Goal: Task Accomplishment & Management: Manage account settings

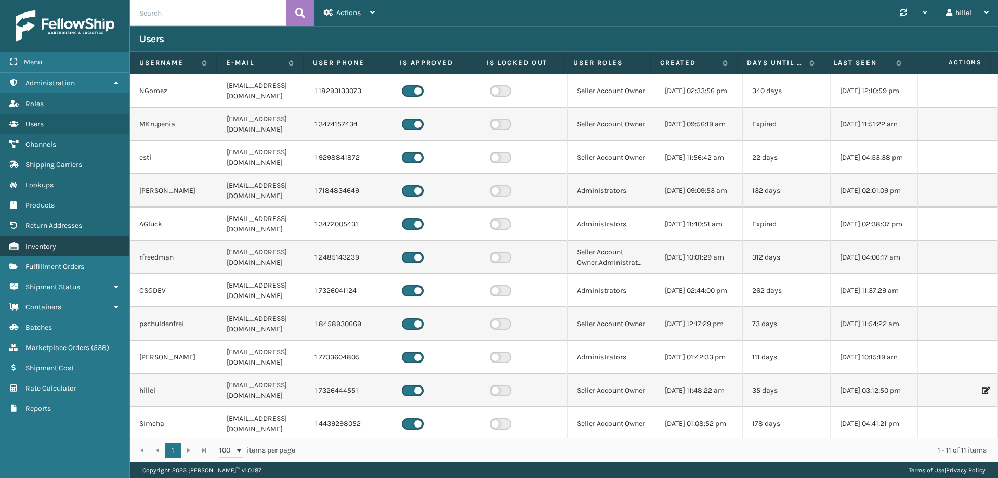
click at [73, 244] on link "Inventory" at bounding box center [64, 246] width 129 height 20
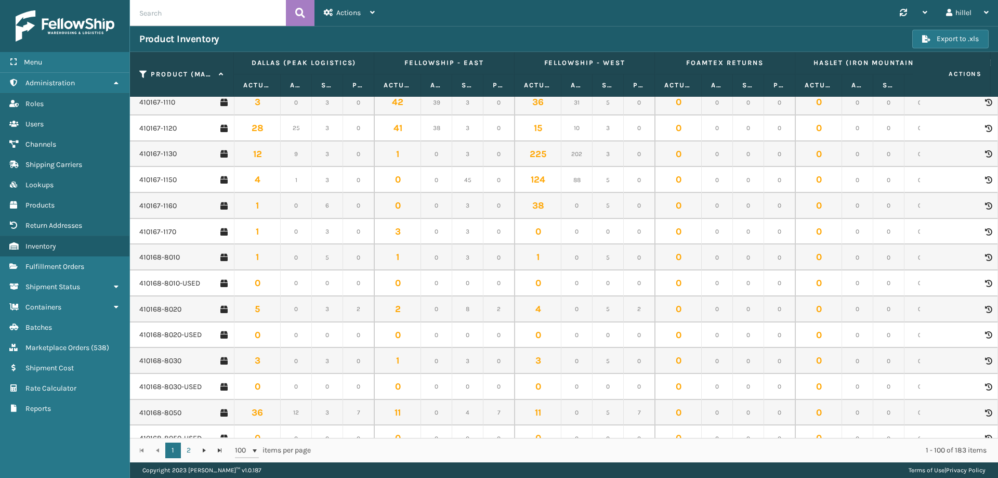
scroll to position [1248, 0]
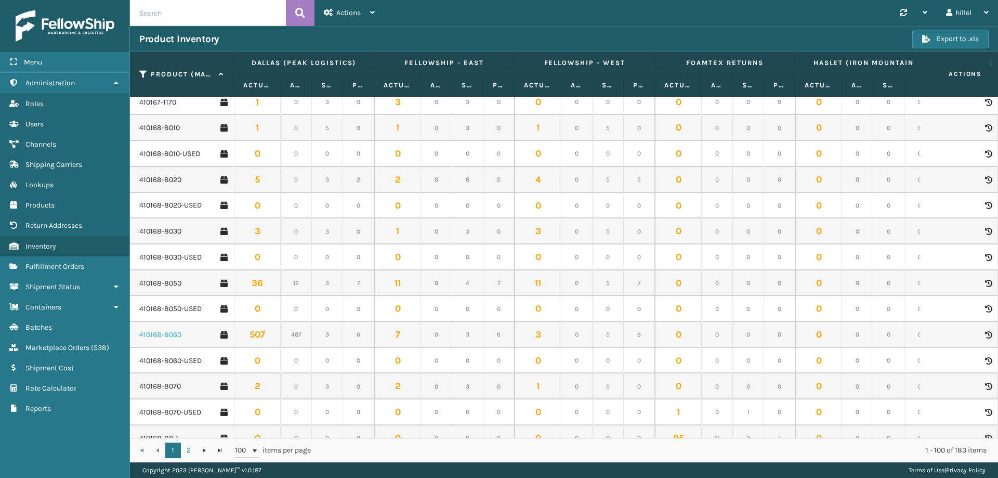
click at [161, 335] on link "410168-8060" at bounding box center [160, 335] width 42 height 10
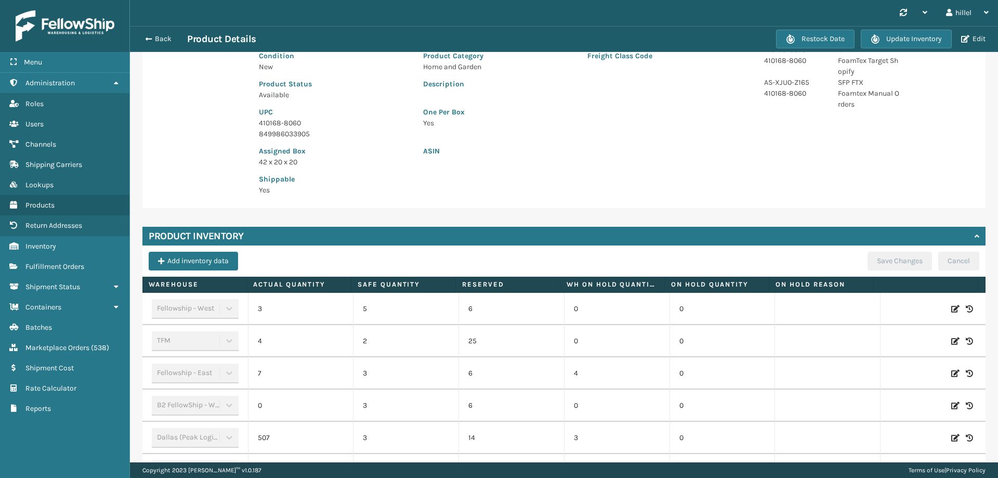
scroll to position [260, 0]
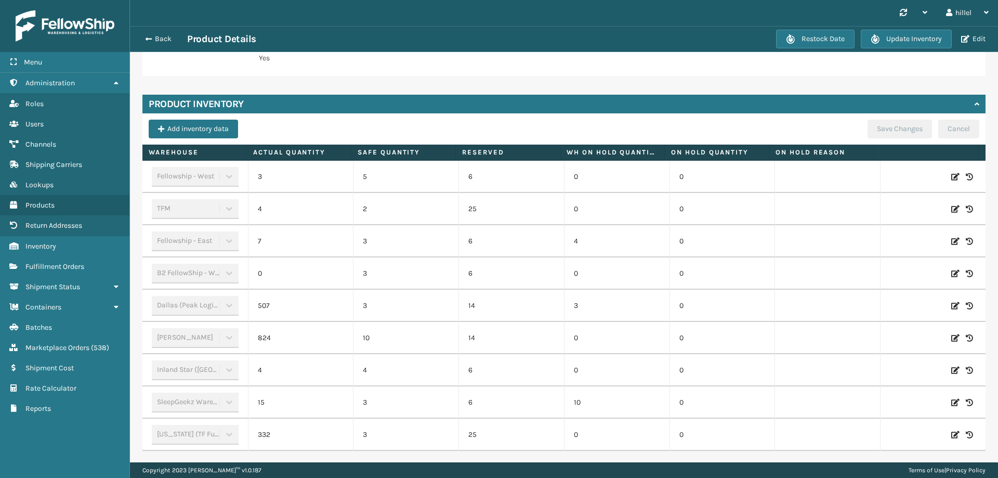
click at [952, 210] on icon at bounding box center [956, 209] width 8 height 10
drag, startPoint x: 321, startPoint y: 211, endPoint x: 293, endPoint y: 208, distance: 28.3
click at [293, 208] on input "4" at bounding box center [301, 209] width 58 height 19
type input "50"
click at [887, 208] on button "ADD" at bounding box center [900, 209] width 26 height 12
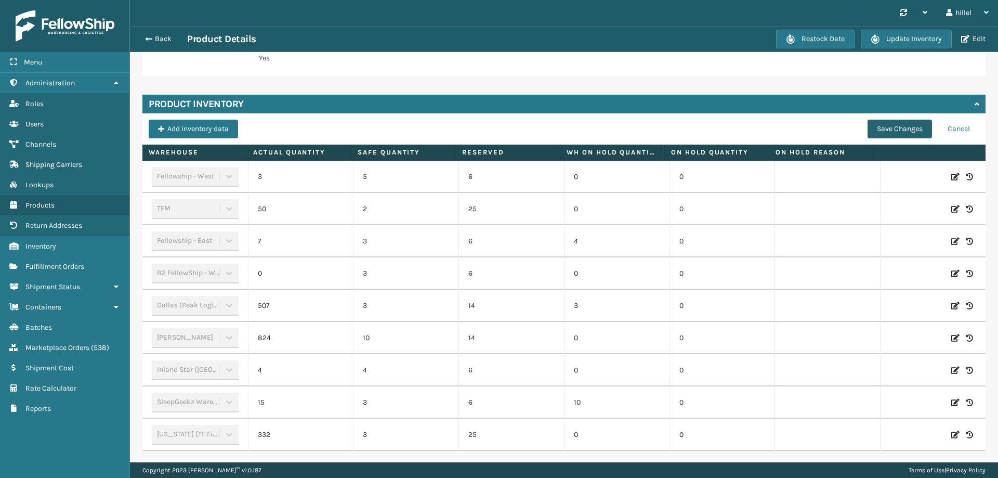
click at [874, 132] on button "Save Changes" at bounding box center [900, 129] width 64 height 19
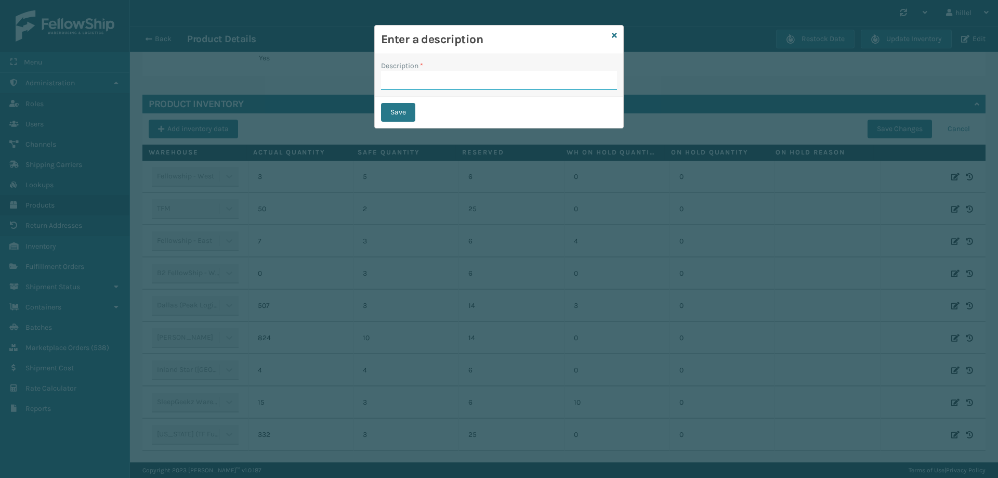
drag, startPoint x: 408, startPoint y: 80, endPoint x: 417, endPoint y: 95, distance: 17.5
click at [408, 79] on input "Description *" at bounding box center [499, 80] width 236 height 19
click at [399, 119] on button "Save" at bounding box center [398, 112] width 34 height 19
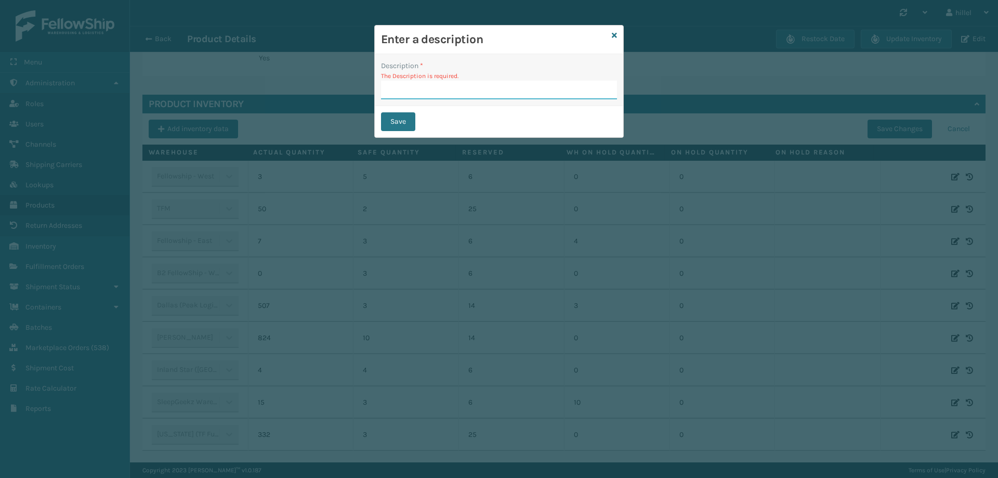
drag, startPoint x: 416, startPoint y: 89, endPoint x: 426, endPoint y: 106, distance: 19.8
click at [417, 89] on input "Description *" at bounding box center [499, 90] width 236 height 19
click at [394, 122] on button "Save" at bounding box center [398, 121] width 34 height 19
click at [419, 94] on input "Description *" at bounding box center [499, 90] width 236 height 19
click at [405, 123] on button "Save" at bounding box center [398, 121] width 34 height 19
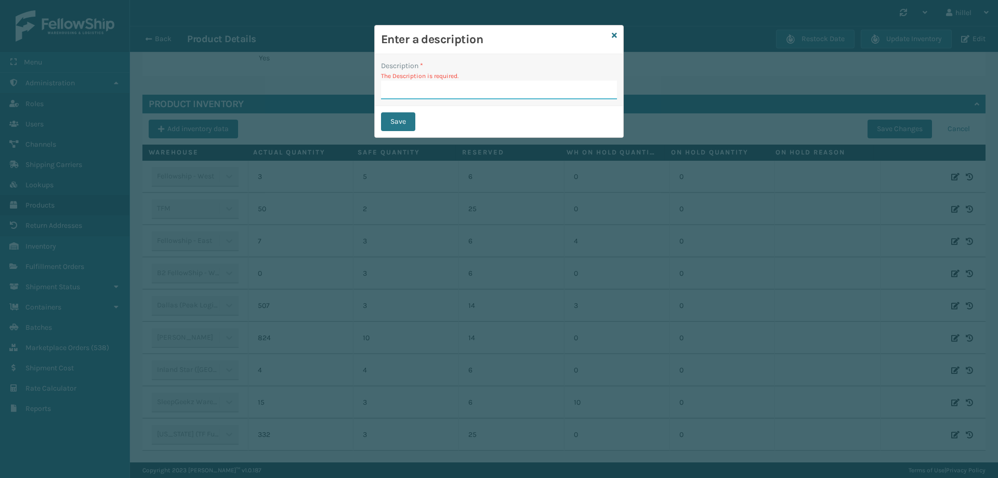
click at [448, 85] on input "Description *" at bounding box center [499, 90] width 236 height 19
type input "Update"
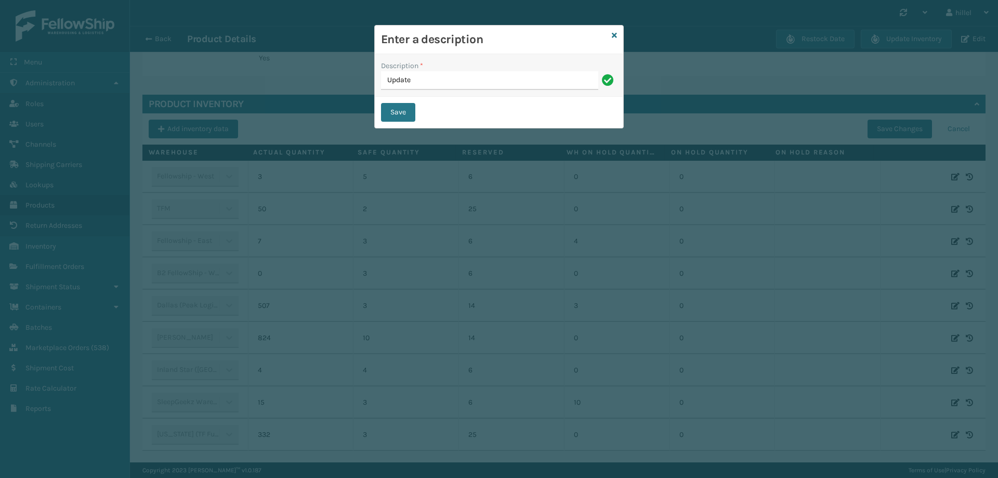
click at [399, 123] on div "Save" at bounding box center [499, 112] width 249 height 31
click at [396, 113] on button "Save" at bounding box center [398, 112] width 34 height 19
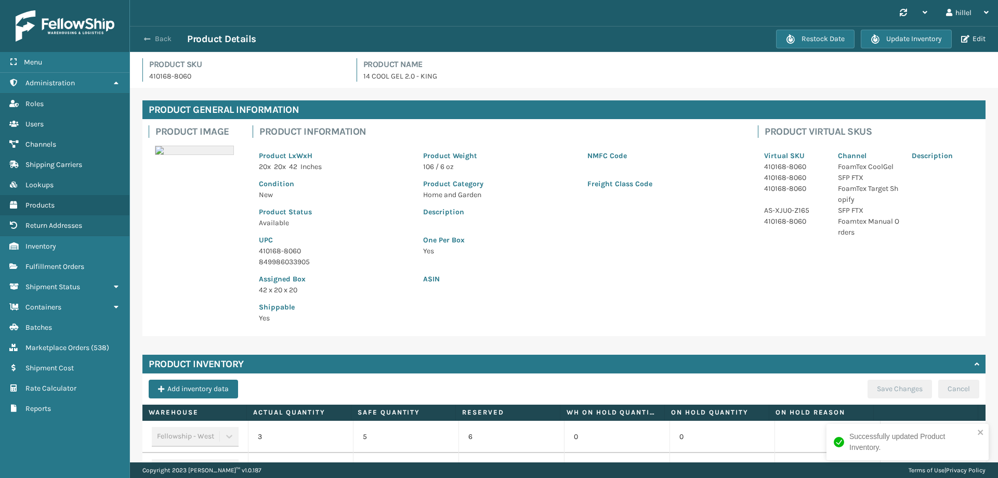
click at [143, 38] on button "Back" at bounding box center [163, 38] width 48 height 9
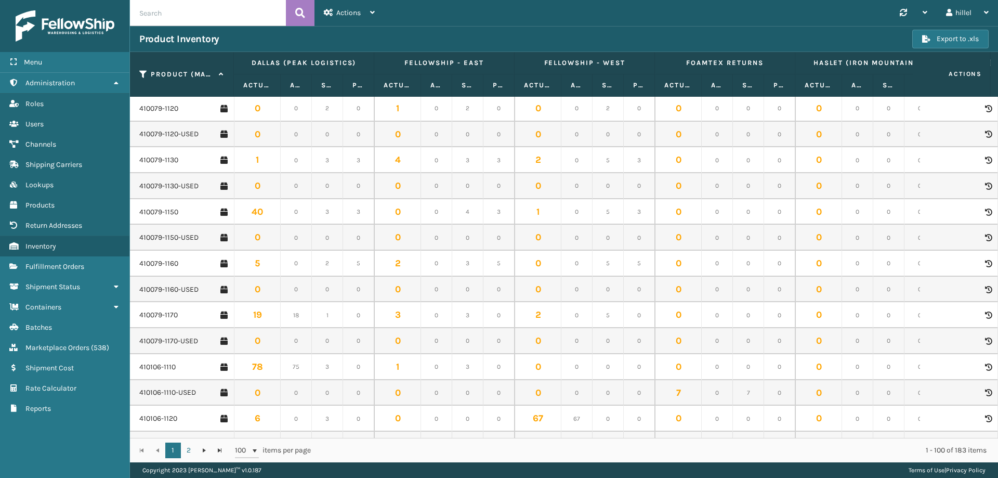
scroll to position [364, 0]
click at [165, 262] on link "410079-1160" at bounding box center [158, 262] width 39 height 10
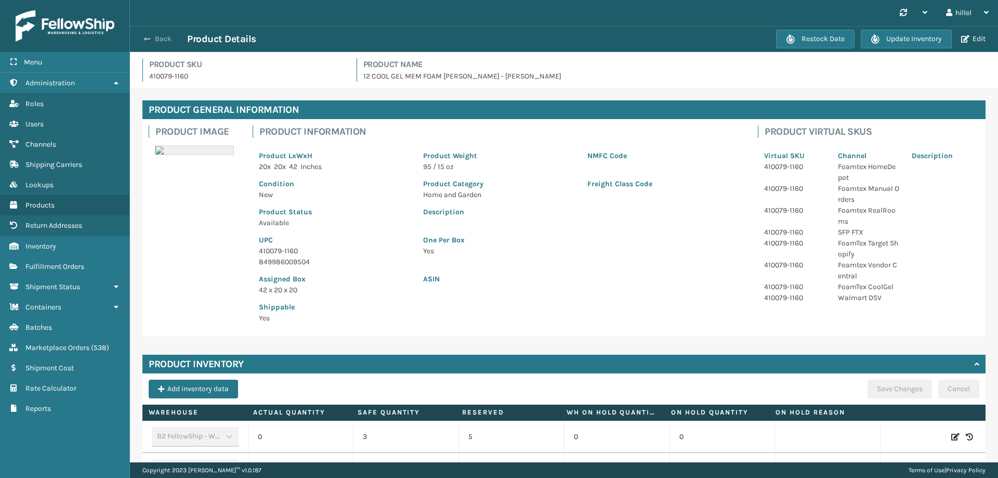
click at [147, 39] on span "button" at bounding box center [147, 38] width 6 height 7
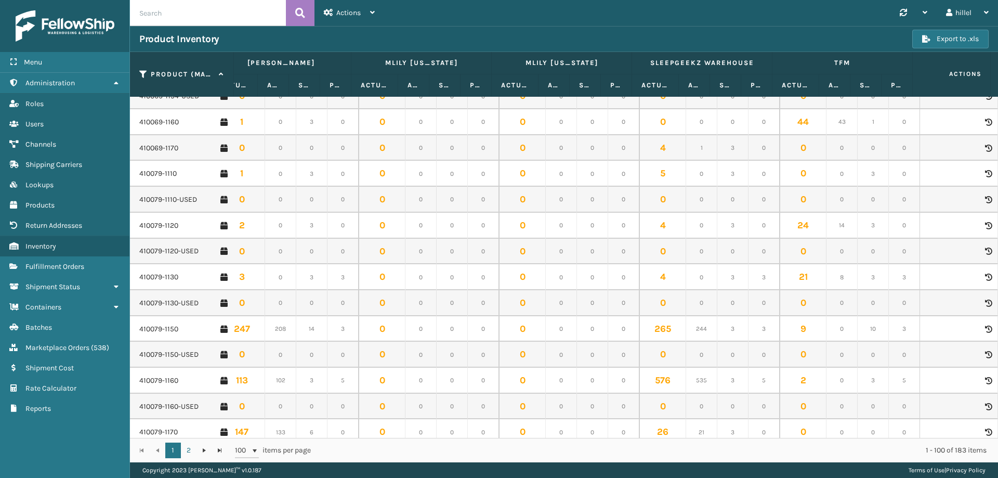
scroll to position [260, 866]
